Goal: Information Seeking & Learning: Learn about a topic

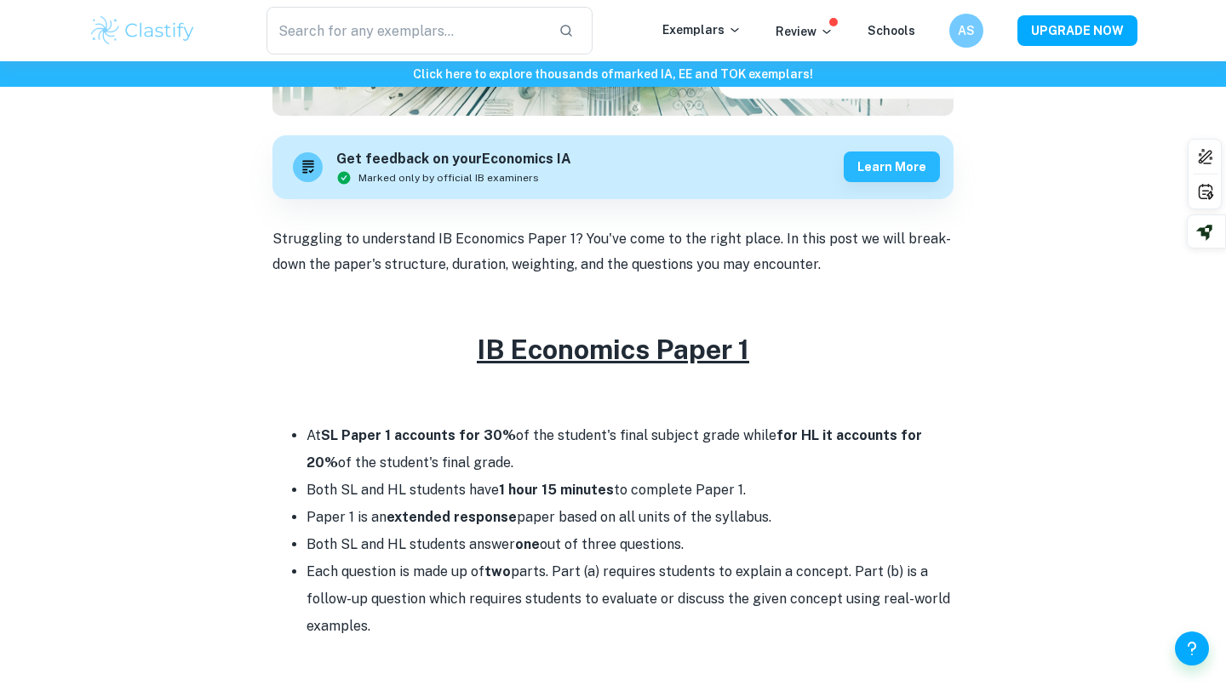
scroll to position [650, 0]
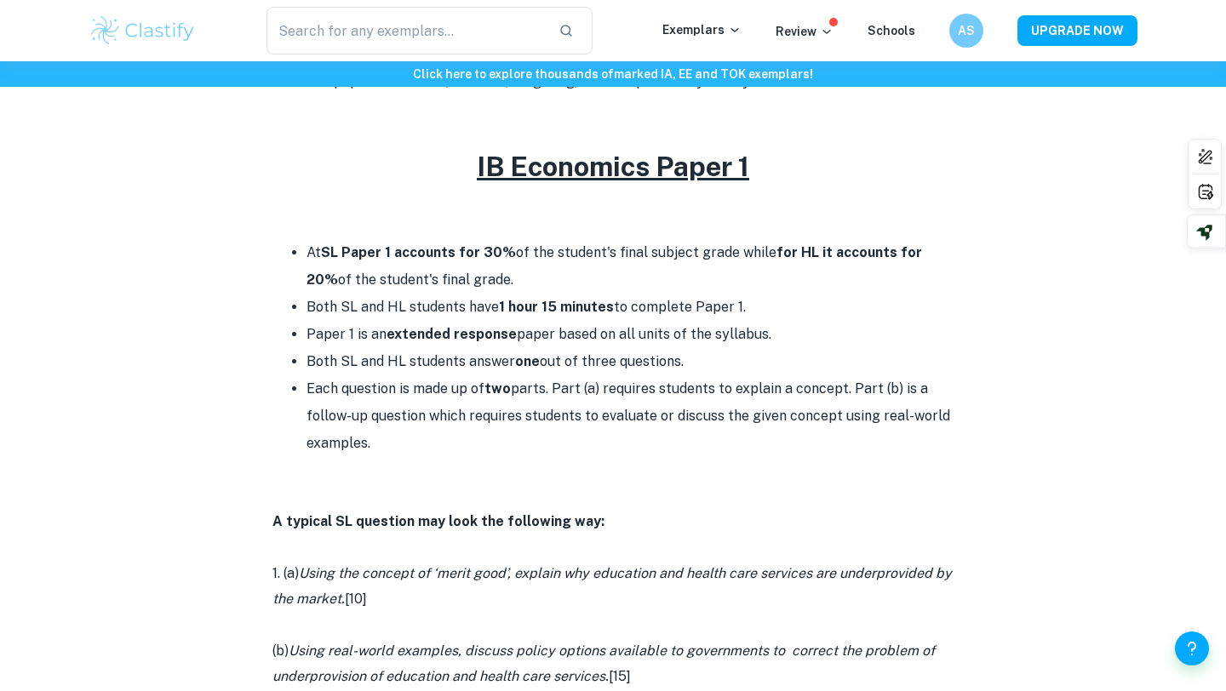
click at [495, 271] on li "At SL Paper 1 accounts for 30% of the student's final subject grade while for H…" at bounding box center [630, 266] width 647 height 54
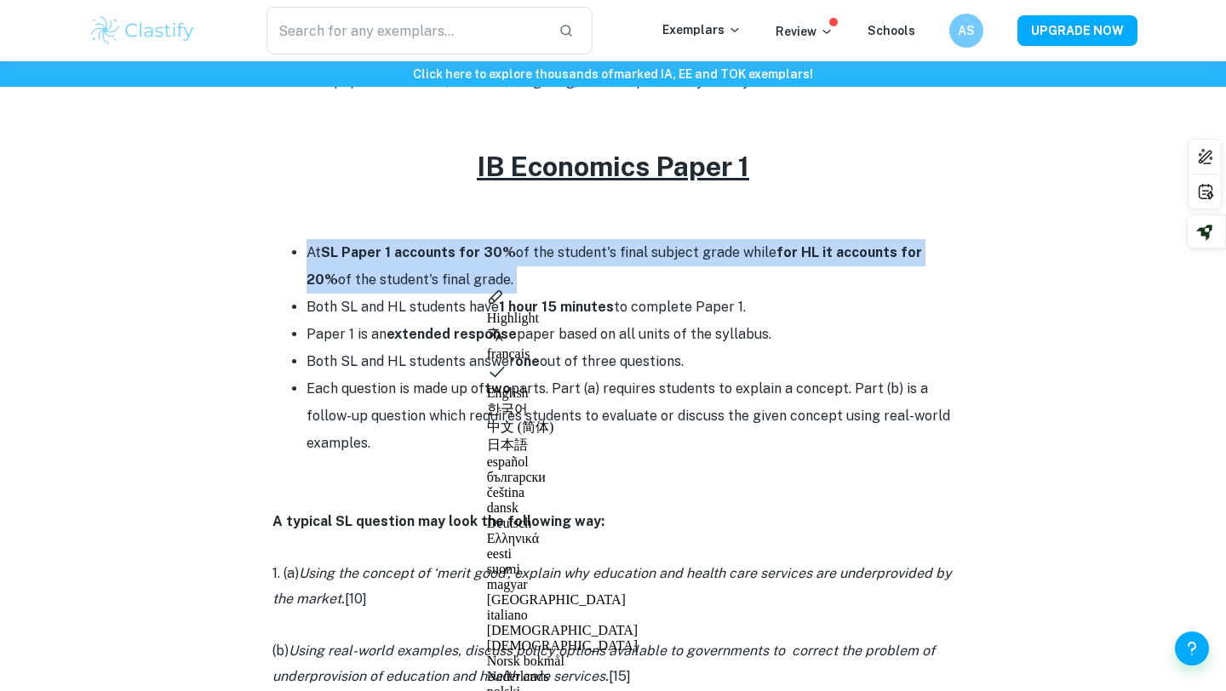
scroll to position [703, 0]
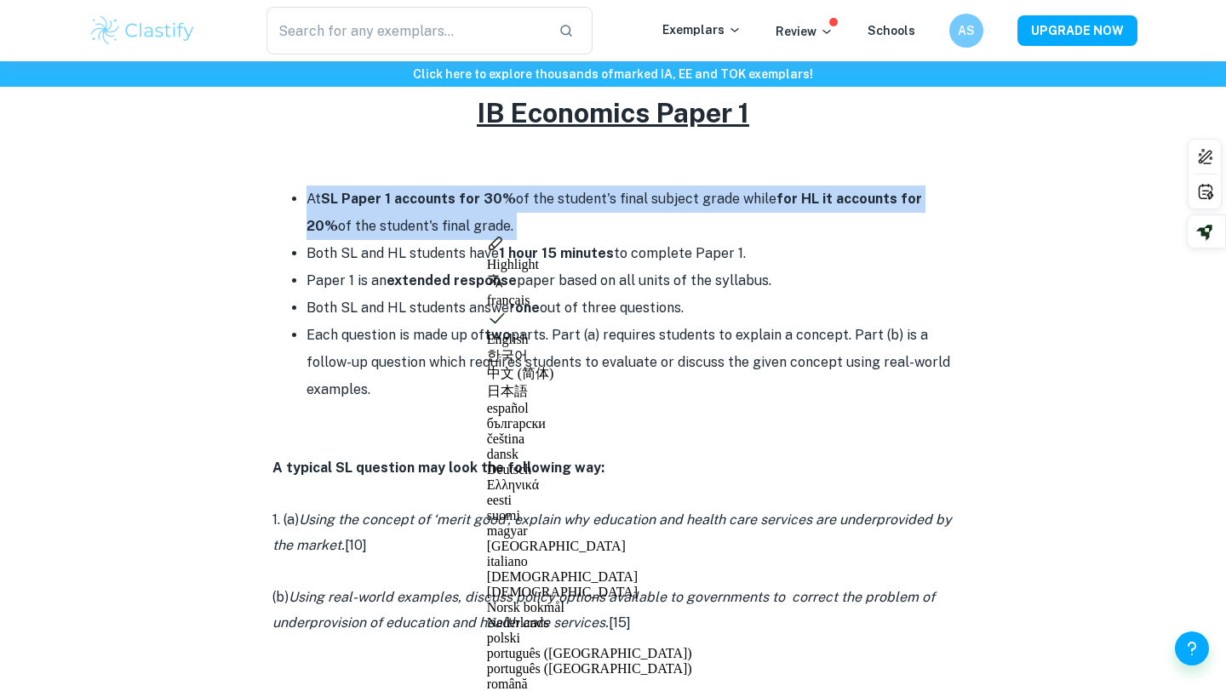
click at [444, 470] on strong "A typical SL question may look the following way:" at bounding box center [438, 468] width 332 height 16
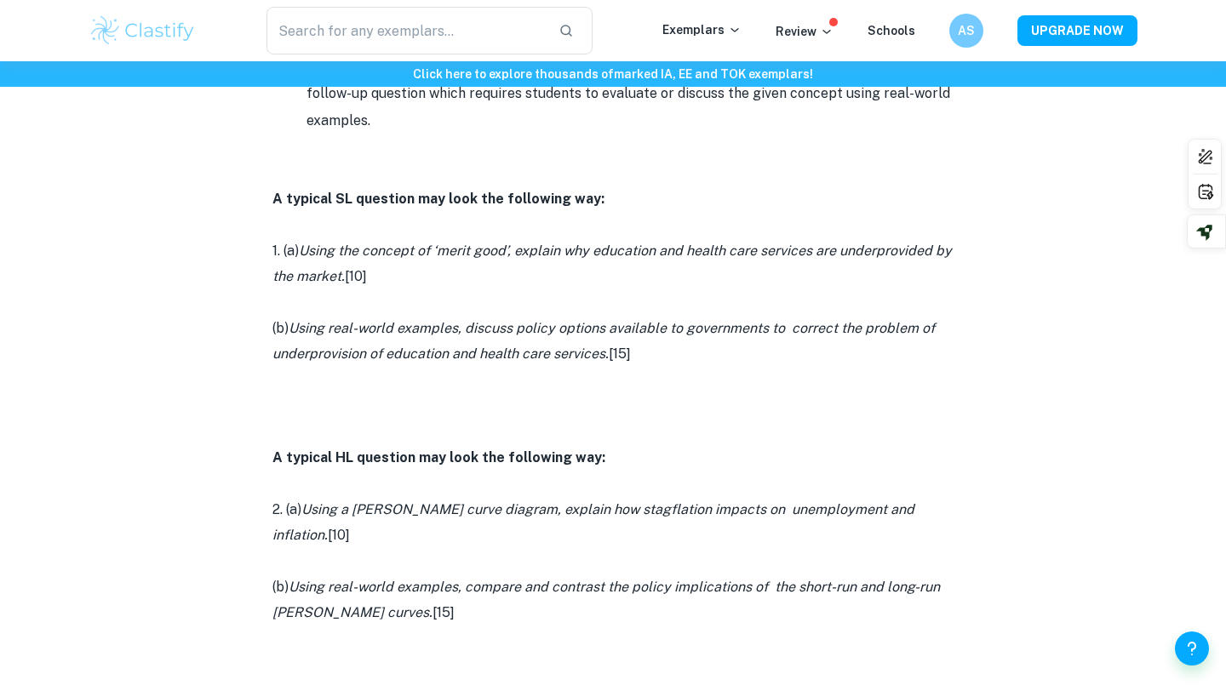
scroll to position [953, 0]
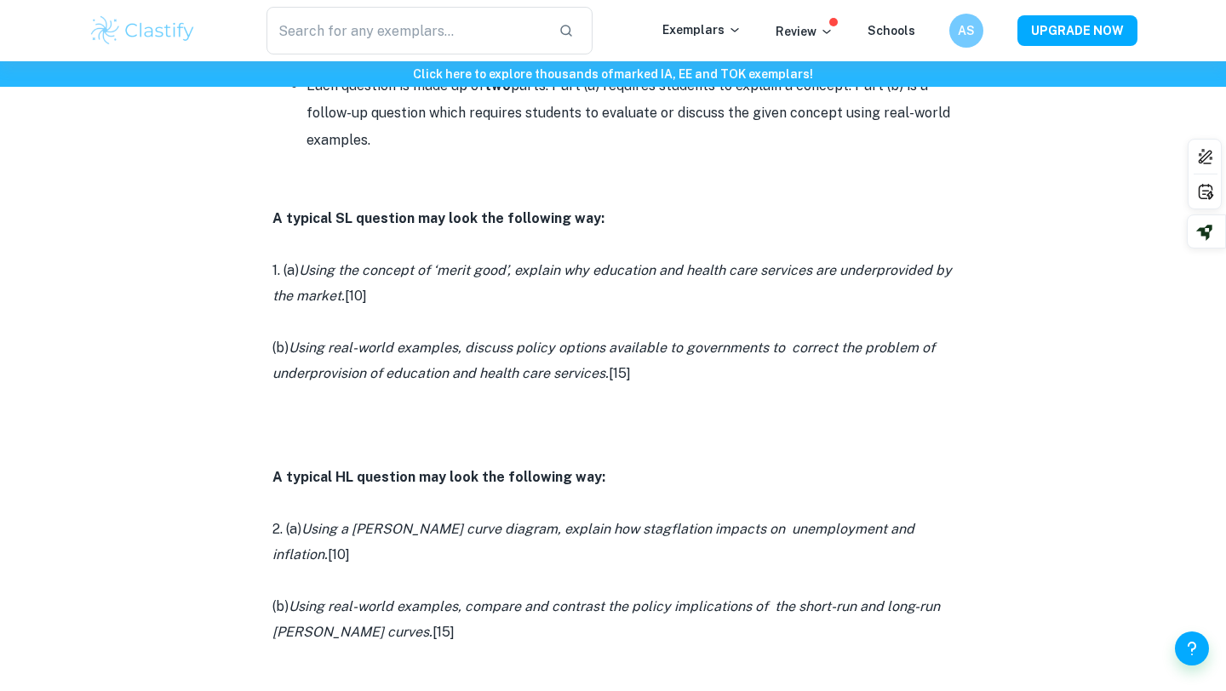
click at [473, 525] on icon "Using a [PERSON_NAME] curve diagram, explain how stagflation impacts on unemplo…" at bounding box center [593, 542] width 642 height 42
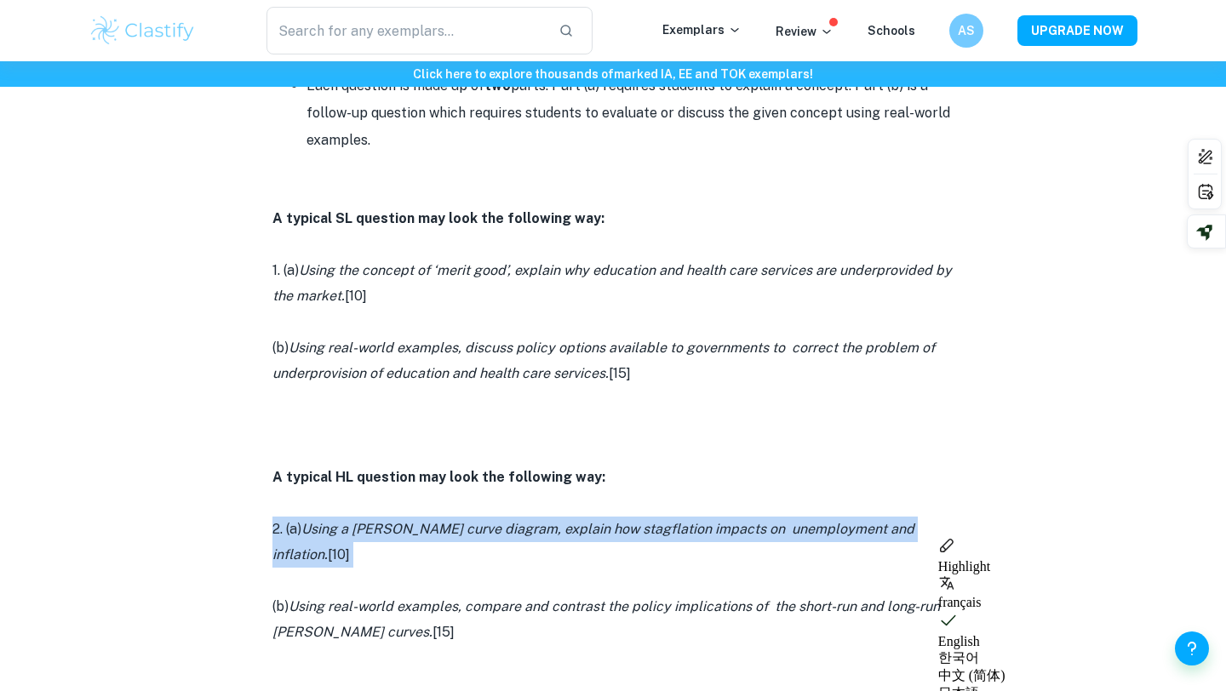
click at [473, 525] on icon "Using a [PERSON_NAME] curve diagram, explain how stagflation impacts on unemplo…" at bounding box center [593, 542] width 642 height 42
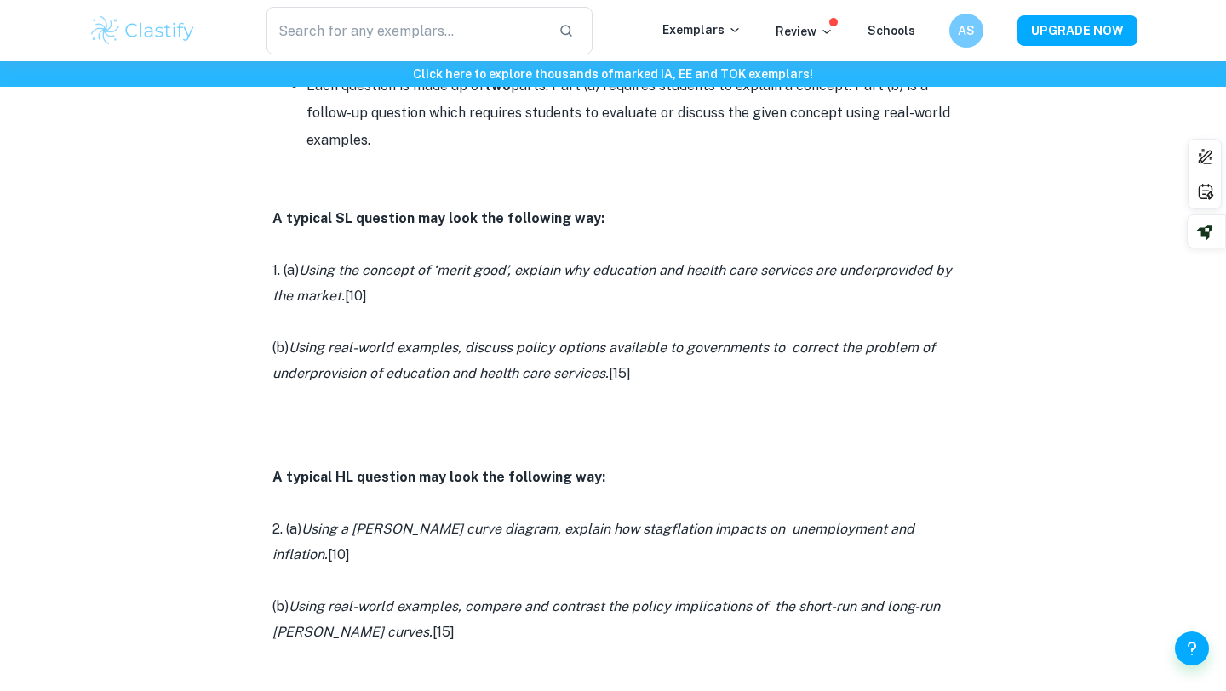
click at [473, 525] on icon "Using a [PERSON_NAME] curve diagram, explain how stagflation impacts on unemplo…" at bounding box center [593, 542] width 642 height 42
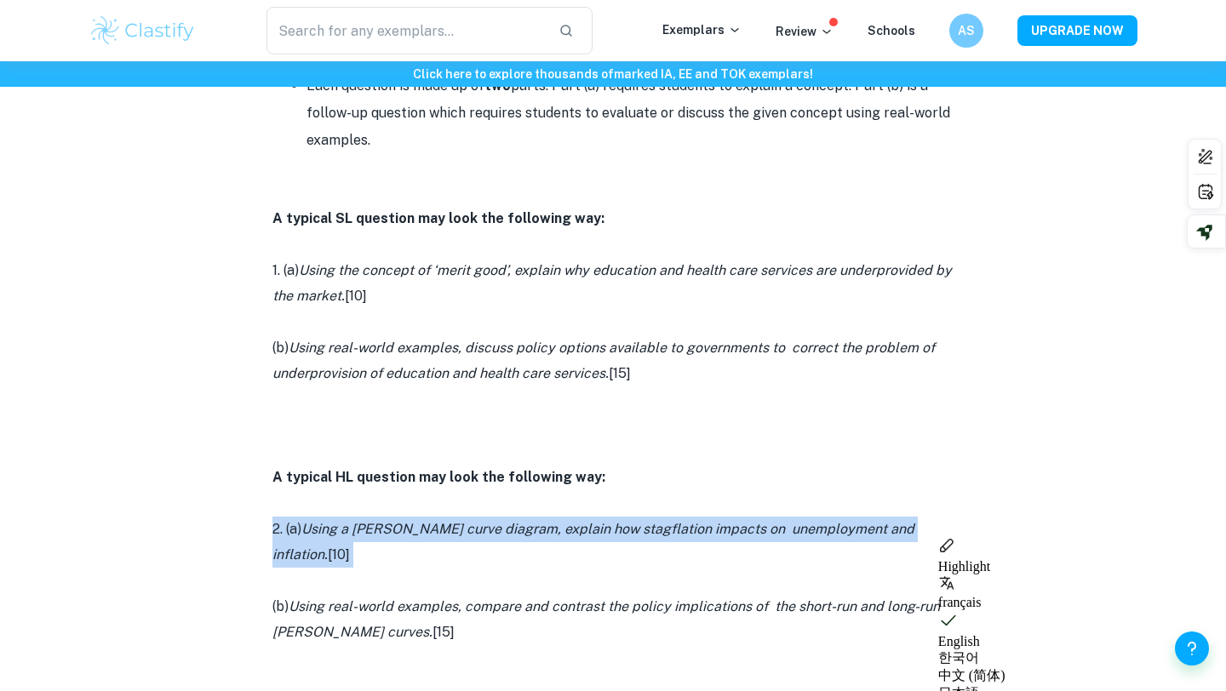
click at [473, 525] on icon "Using a [PERSON_NAME] curve diagram, explain how stagflation impacts on unemplo…" at bounding box center [593, 542] width 642 height 42
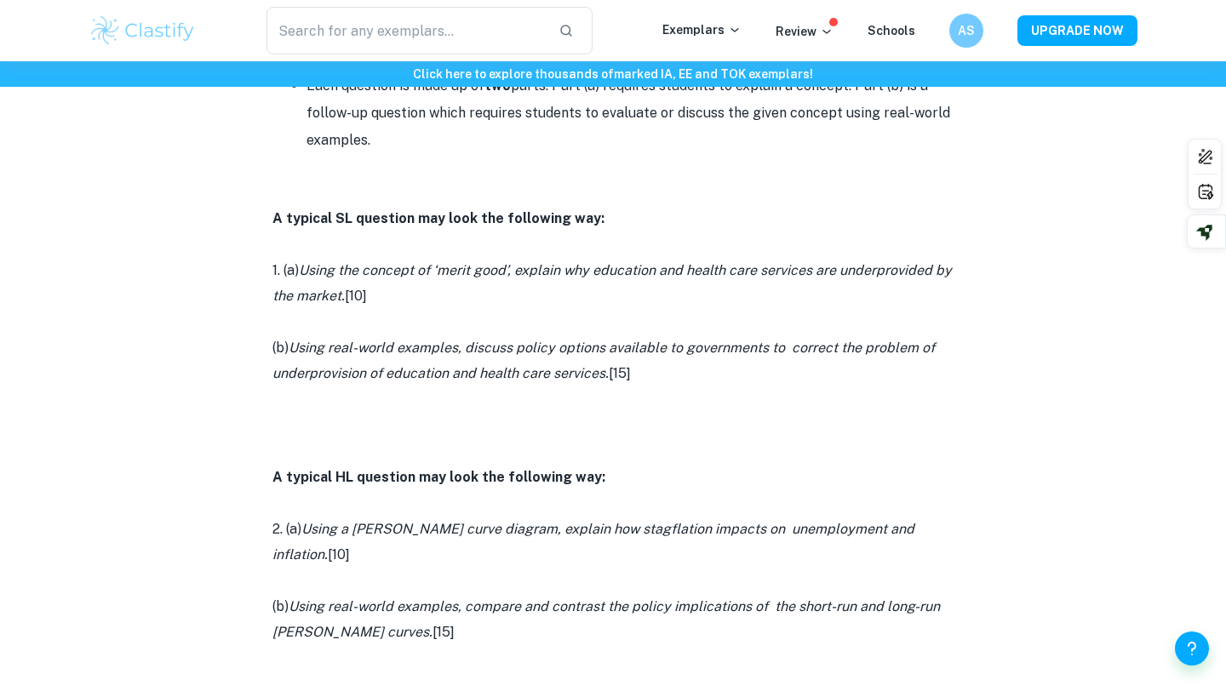
click at [473, 525] on icon "Using a [PERSON_NAME] curve diagram, explain how stagflation impacts on unemplo…" at bounding box center [593, 542] width 642 height 42
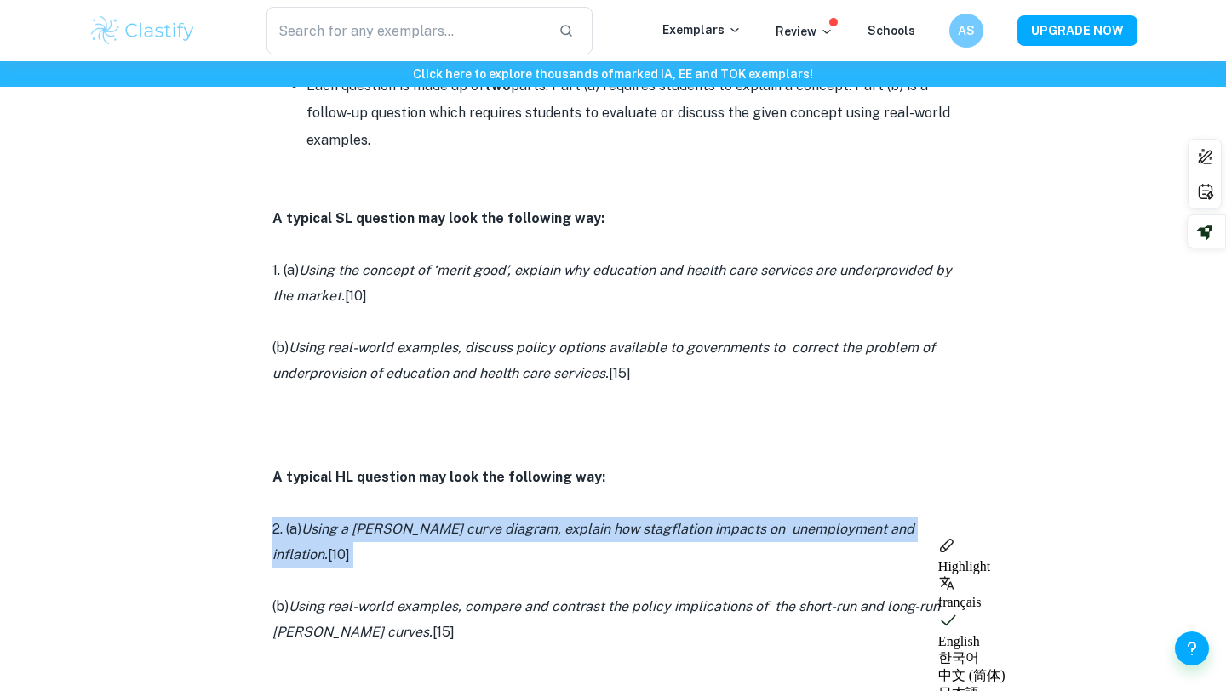
click at [473, 525] on icon "Using a [PERSON_NAME] curve diagram, explain how stagflation impacts on unemplo…" at bounding box center [593, 542] width 642 height 42
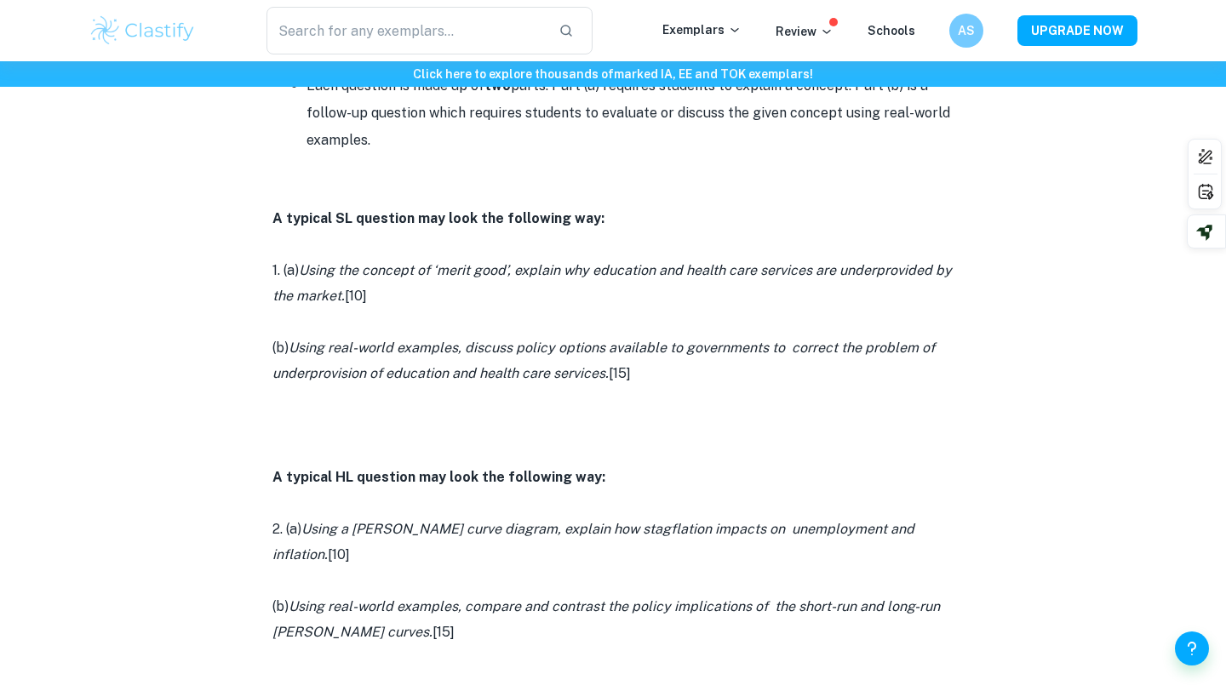
click at [473, 525] on icon "Using a [PERSON_NAME] curve diagram, explain how stagflation impacts on unemplo…" at bounding box center [593, 542] width 642 height 42
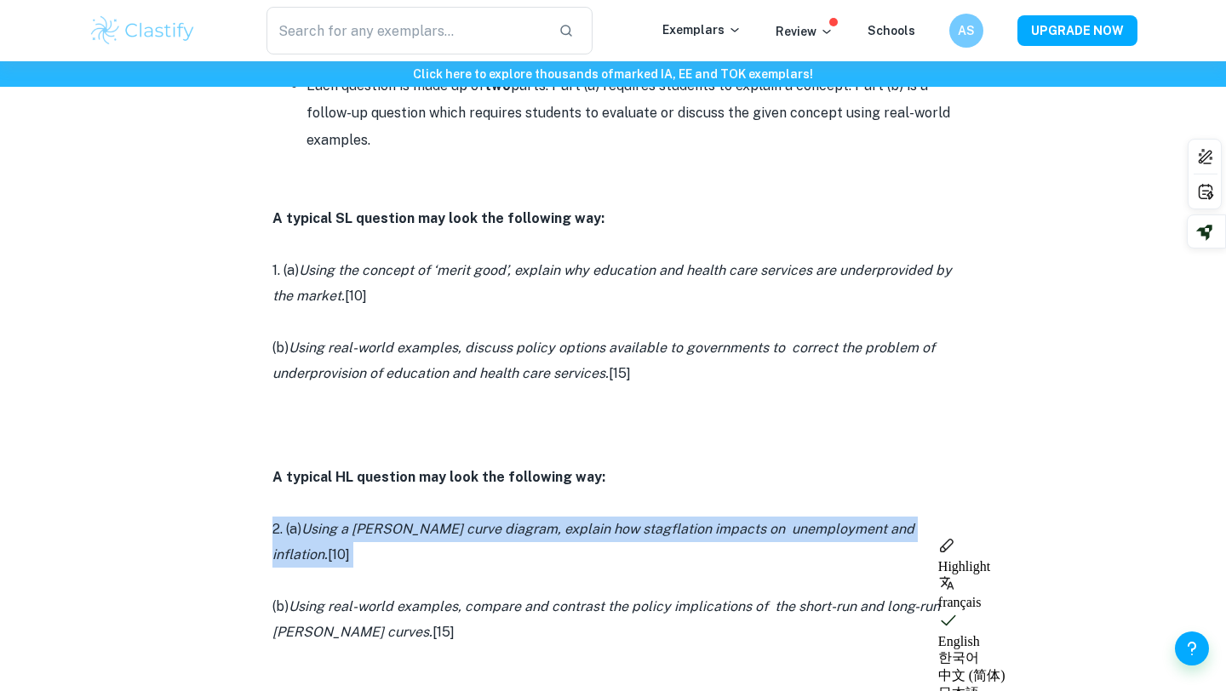
click at [473, 525] on icon "Using a [PERSON_NAME] curve diagram, explain how stagflation impacts on unemplo…" at bounding box center [593, 542] width 642 height 42
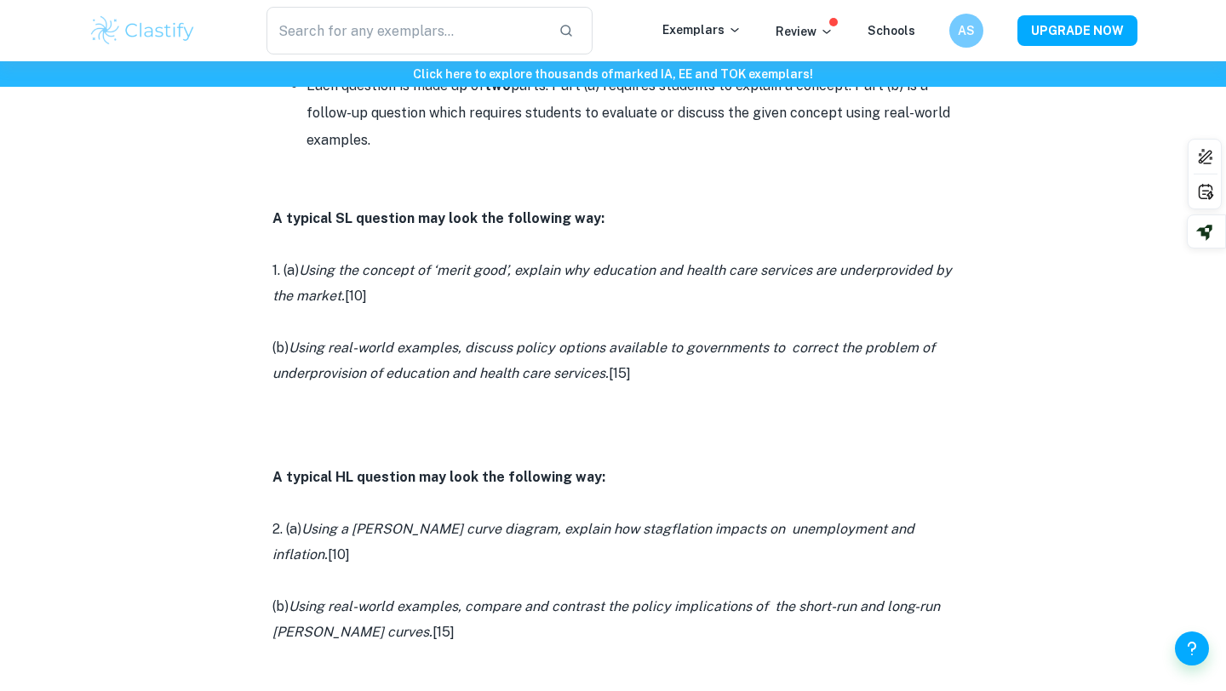
click at [473, 525] on icon "Using a [PERSON_NAME] curve diagram, explain how stagflation impacts on unemplo…" at bounding box center [593, 542] width 642 height 42
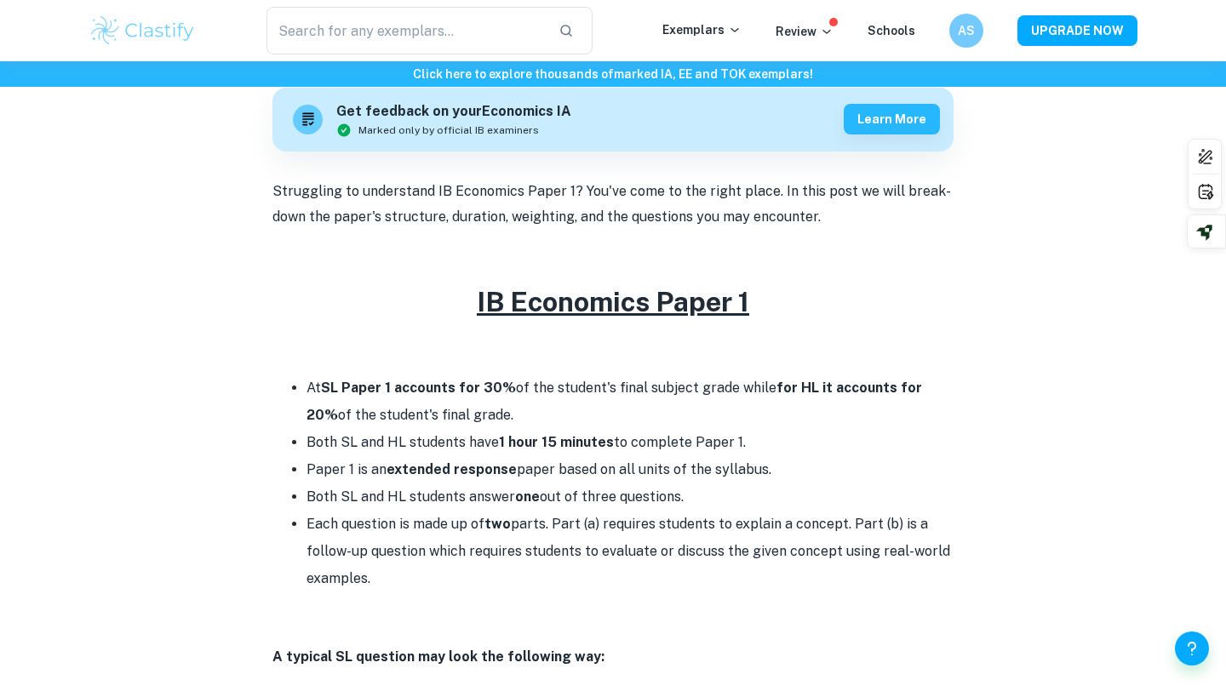
scroll to position [524, 0]
